Goal: Find contact information: Find contact information

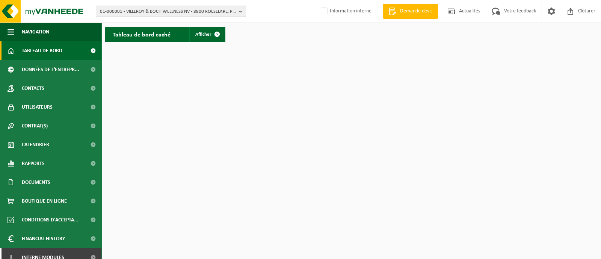
click at [118, 7] on span "01-000001 - VILLEROY & BOCH WELLNESS NV - 8800 ROESELARE, POPULIERSTRAAT 1" at bounding box center [168, 11] width 136 height 11
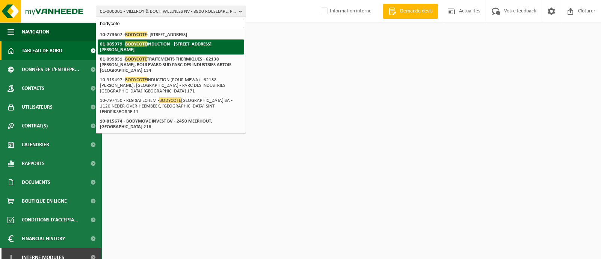
type input "bodycote"
click at [116, 50] on strong "01-085979 - BODYCOTE INDUCTION - 62138 BILLY BERCLAU, AVENUE DE SOFIA PARC DES …" at bounding box center [156, 46] width 112 height 11
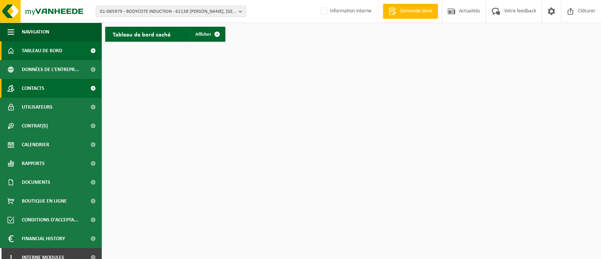
click at [43, 89] on span "Contacts" at bounding box center [33, 88] width 23 height 19
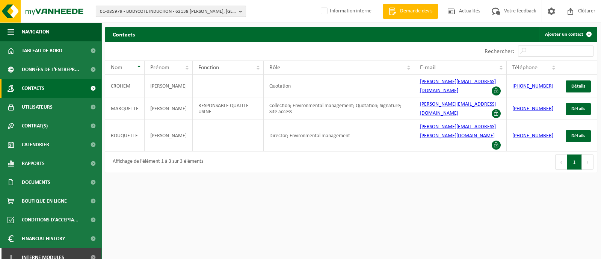
click at [240, 9] on b "button" at bounding box center [242, 11] width 7 height 11
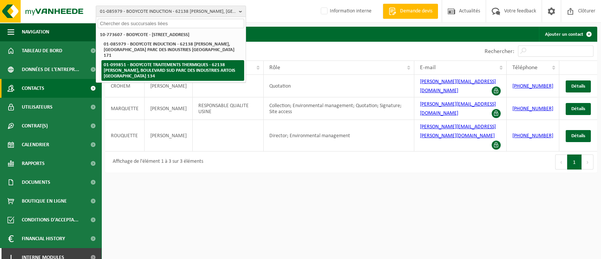
click at [166, 63] on strong "01-099851 - BODYCOTE TRAITEMENTS THERMIQUES - 62138 [PERSON_NAME], BOULEVARD SU…" at bounding box center [169, 70] width 131 height 16
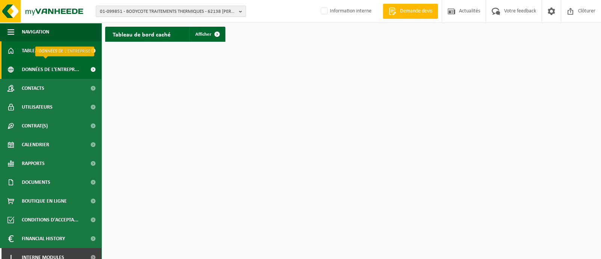
click at [36, 65] on span "Données de l'entrepr..." at bounding box center [50, 69] width 57 height 19
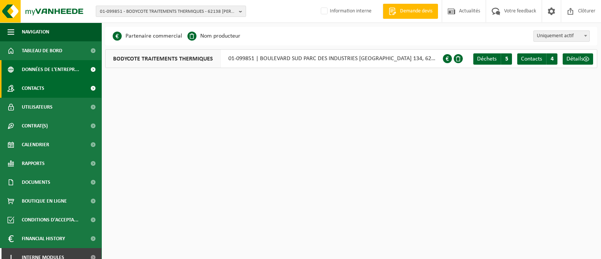
click at [20, 88] on link "Contacts" at bounding box center [50, 88] width 101 height 19
